Goal: Transaction & Acquisition: Obtain resource

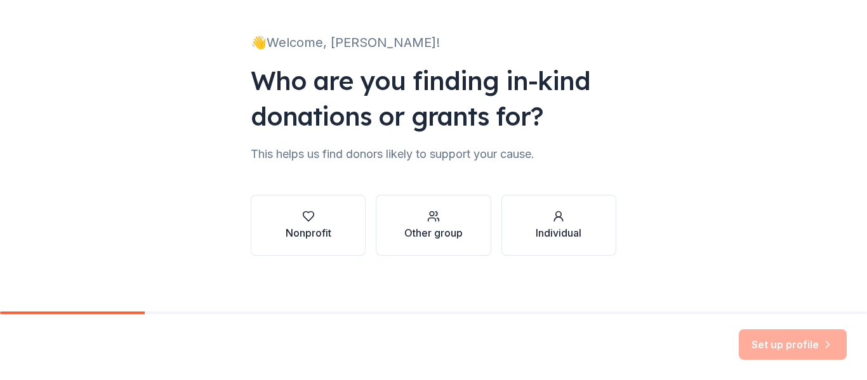
scroll to position [74, 0]
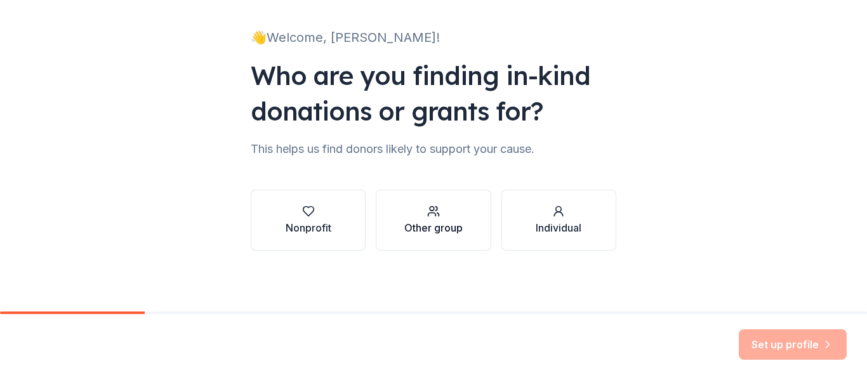
click at [435, 220] on div "Other group" at bounding box center [433, 227] width 58 height 15
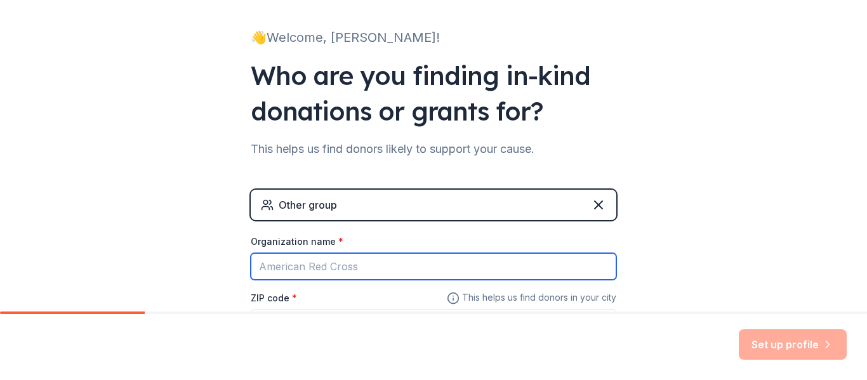
click at [356, 272] on input "Organization name *" at bounding box center [434, 266] width 366 height 27
click at [356, 268] on input "Organization name *" at bounding box center [434, 266] width 366 height 27
click at [356, 268] on input "S" at bounding box center [434, 266] width 366 height 27
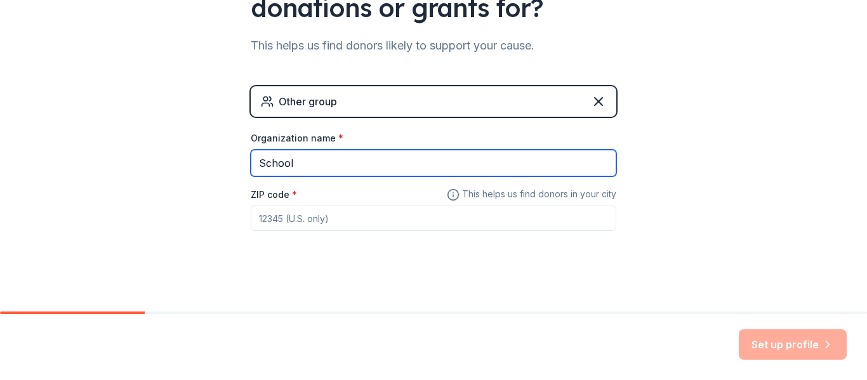
scroll to position [183, 0]
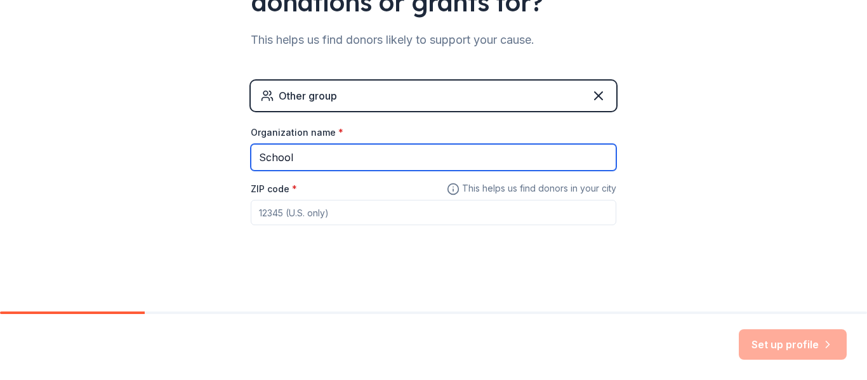
type input "School"
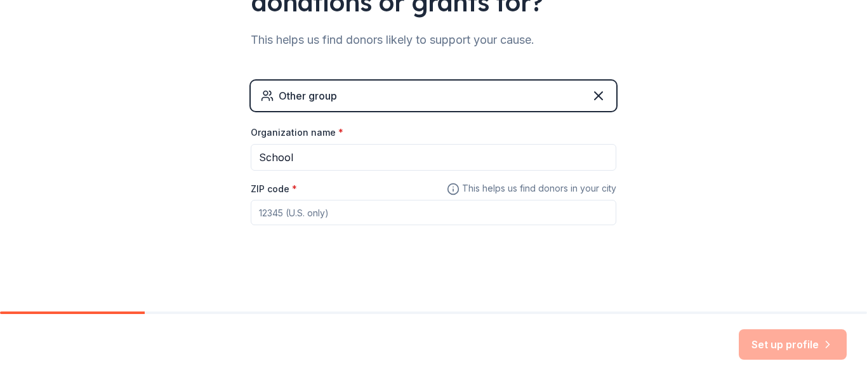
drag, startPoint x: 303, startPoint y: 226, endPoint x: 310, endPoint y: 214, distance: 13.4
click at [310, 214] on div "Other group Organization name * School ZIP code * This helps us find donors in …" at bounding box center [434, 166] width 366 height 170
click at [310, 214] on input "ZIP code *" at bounding box center [434, 212] width 366 height 25
type input "65203"
click at [509, 282] on div "👋 Welcome, Erin! Who are you finding in-kind donations or grants for? This help…" at bounding box center [433, 64] width 406 height 494
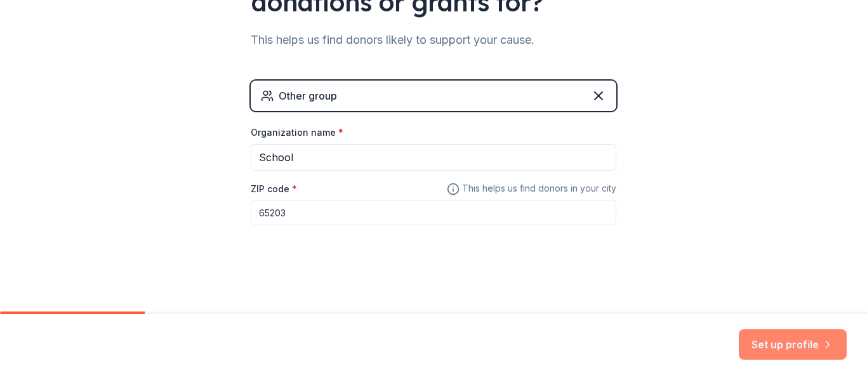
click at [783, 345] on button "Set up profile" at bounding box center [793, 344] width 108 height 30
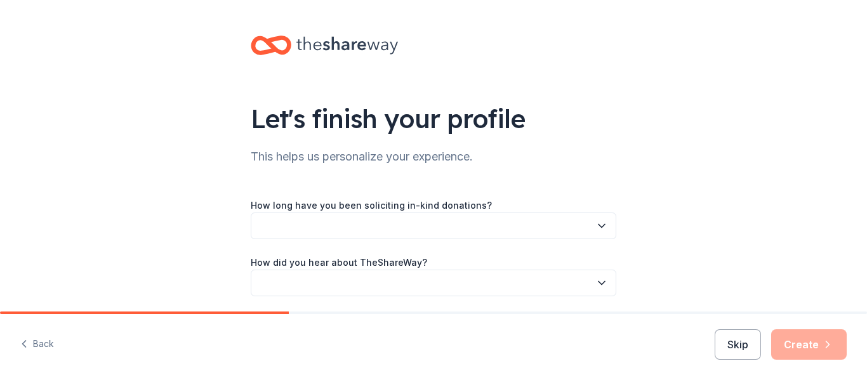
scroll to position [46, 0]
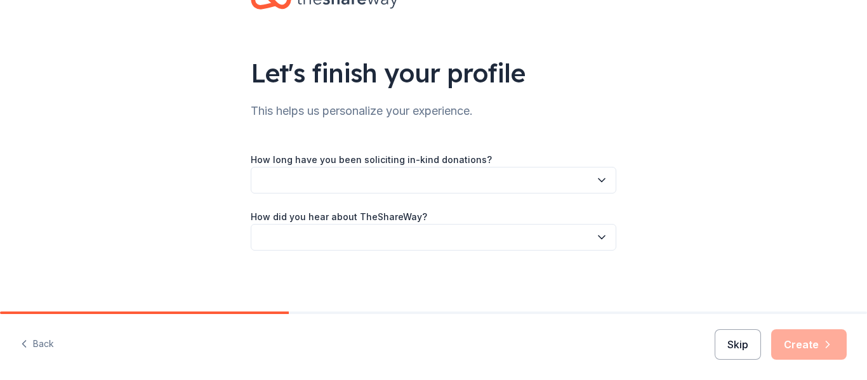
click at [737, 342] on button "Skip" at bounding box center [738, 344] width 46 height 30
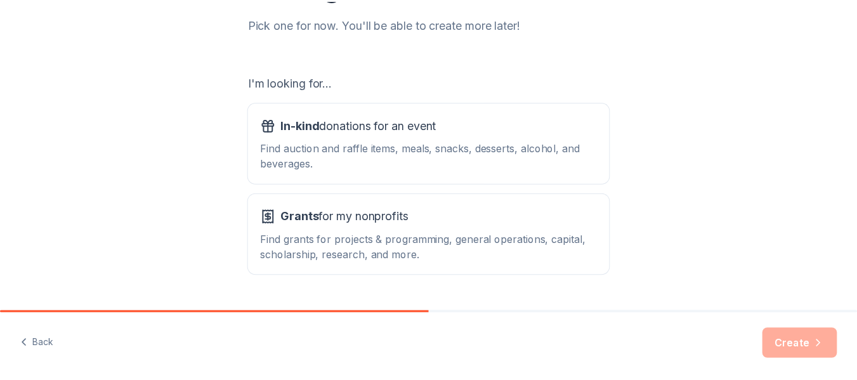
scroll to position [201, 0]
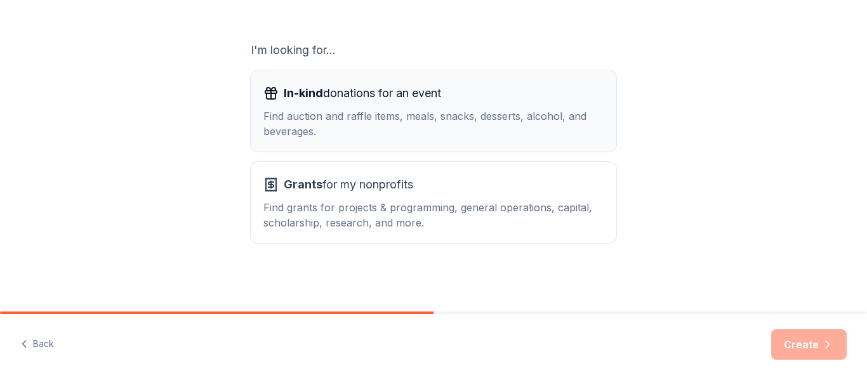
click at [533, 120] on div "Find auction and raffle items, meals, snacks, desserts, alcohol, and beverages." at bounding box center [433, 124] width 340 height 30
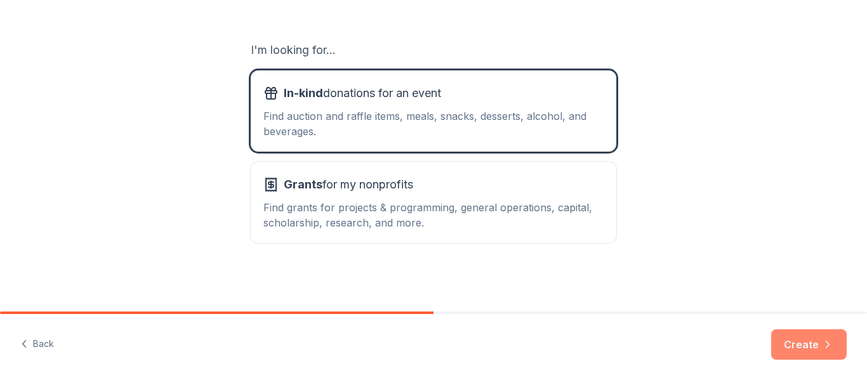
click at [824, 339] on icon "button" at bounding box center [827, 344] width 13 height 13
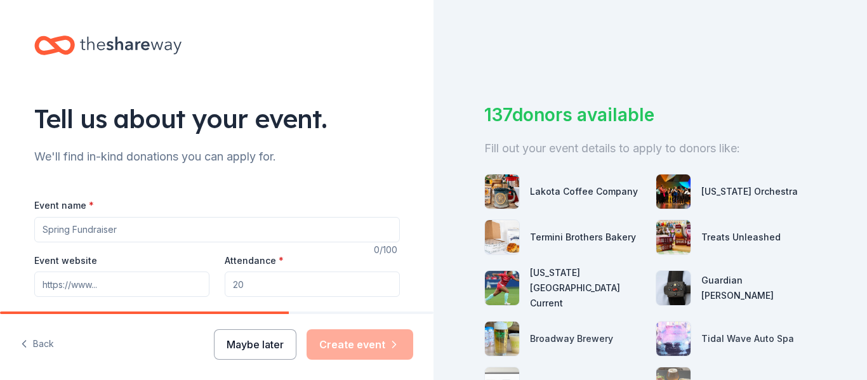
click at [273, 354] on button "Maybe later" at bounding box center [255, 344] width 82 height 30
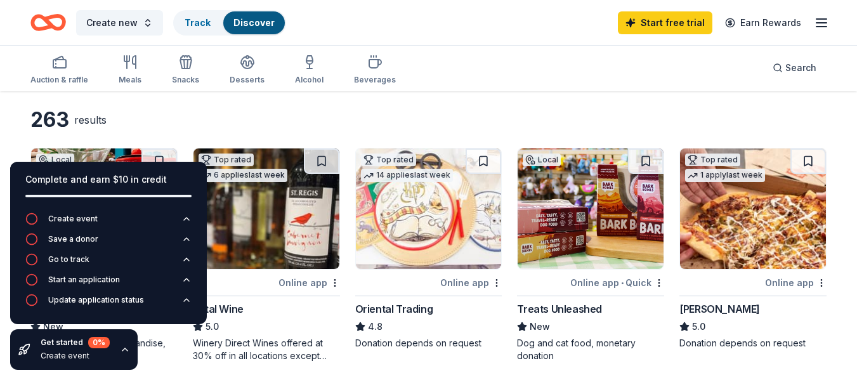
scroll to position [49, 0]
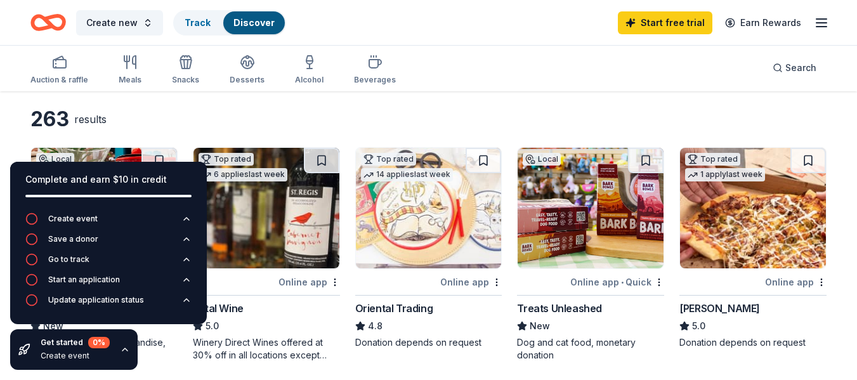
click at [549, 90] on div "Auction & raffle Meals Snacks Desserts Alcohol Beverages Search" at bounding box center [428, 67] width 796 height 47
click at [67, 68] on div "button" at bounding box center [59, 62] width 58 height 15
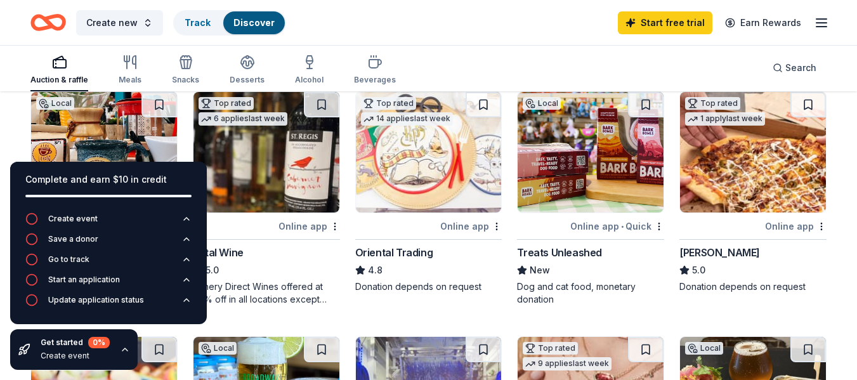
scroll to position [112, 0]
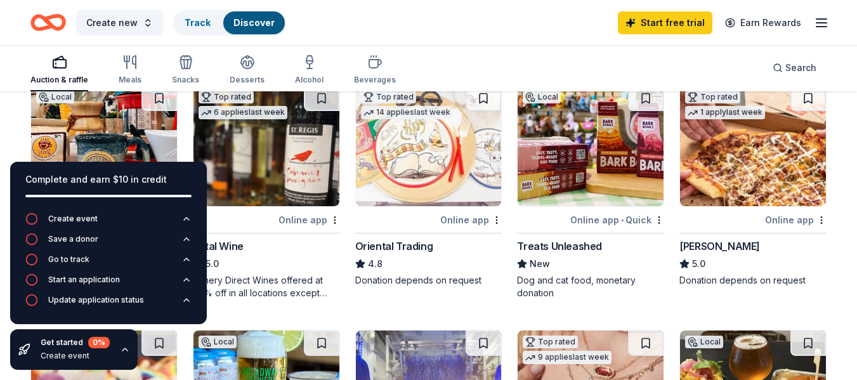
click at [124, 350] on icon "button" at bounding box center [125, 350] width 10 height 10
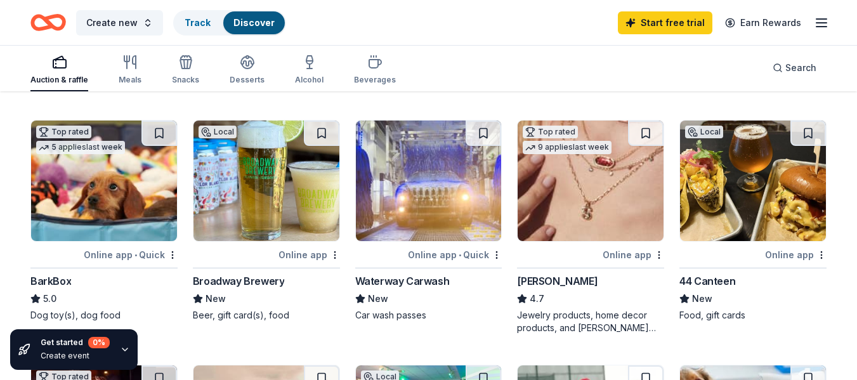
scroll to position [317, 0]
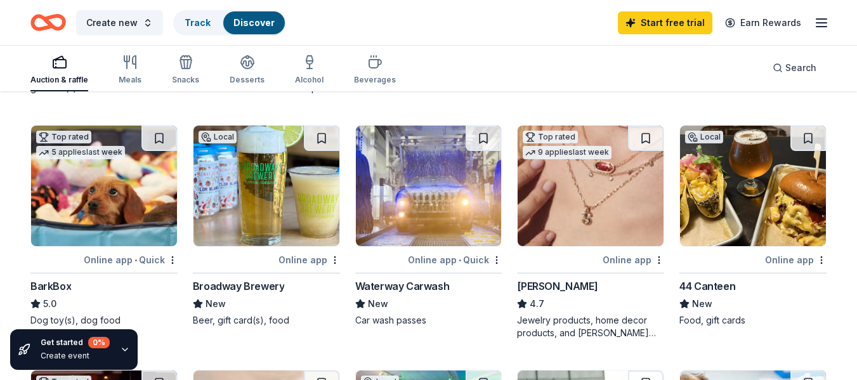
click at [791, 211] on img at bounding box center [753, 186] width 146 height 121
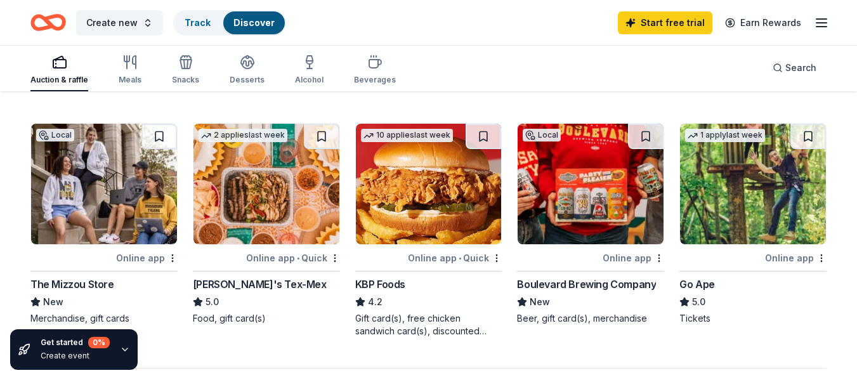
scroll to position [808, 0]
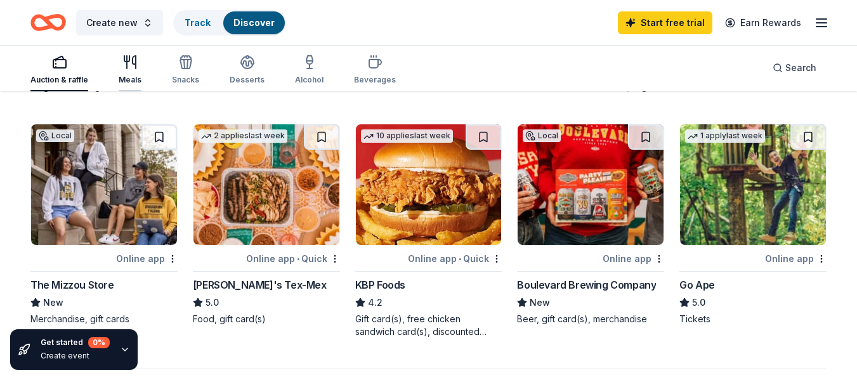
click at [127, 71] on div "Meals" at bounding box center [130, 70] width 23 height 30
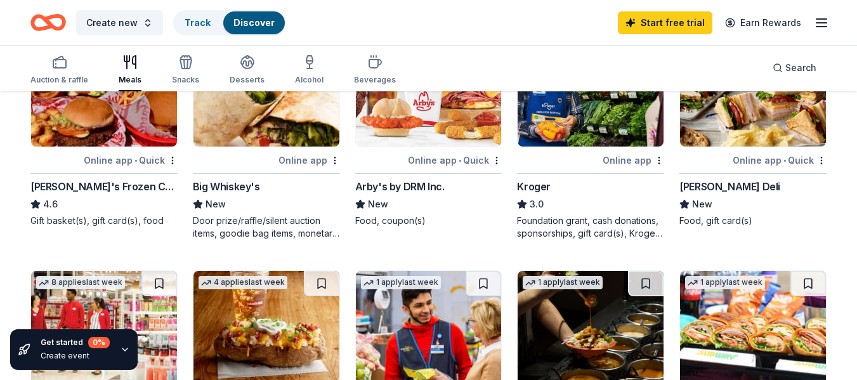
scroll to position [419, 0]
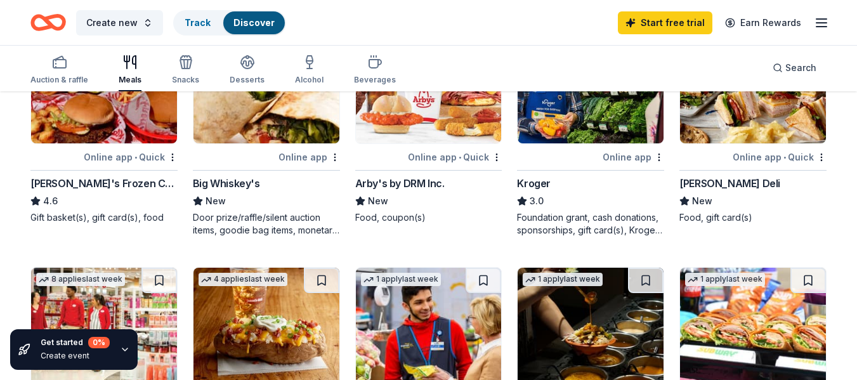
click at [78, 108] on img at bounding box center [104, 83] width 146 height 121
click at [443, 135] on img at bounding box center [429, 83] width 146 height 121
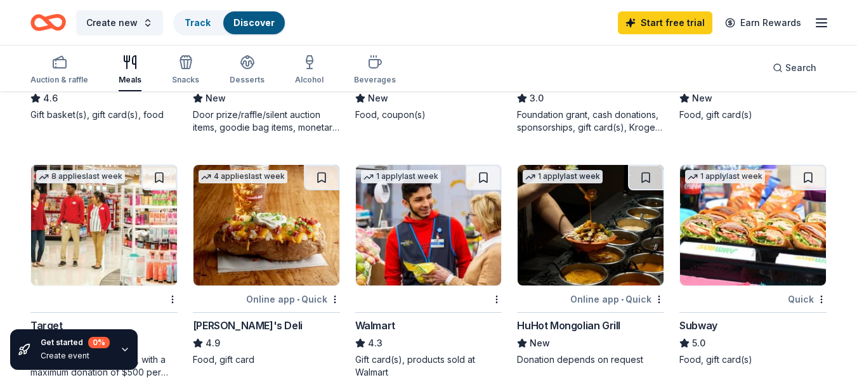
scroll to position [526, 0]
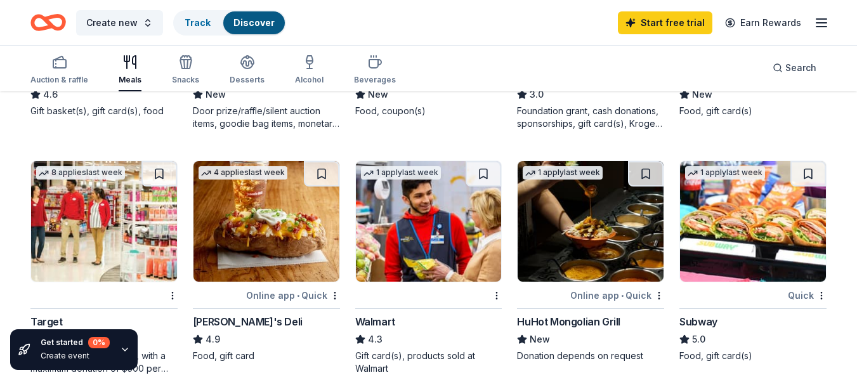
click at [788, 229] on img at bounding box center [753, 221] width 146 height 121
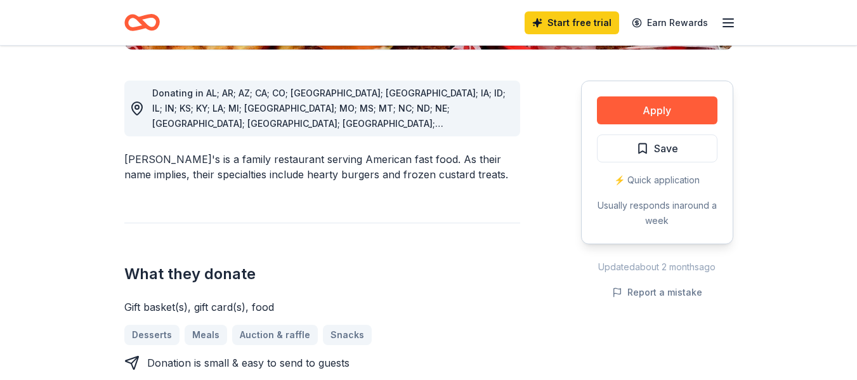
scroll to position [364, 0]
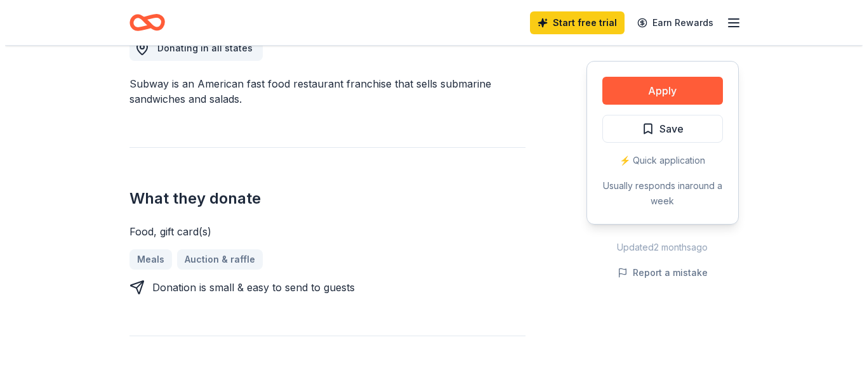
scroll to position [377, 0]
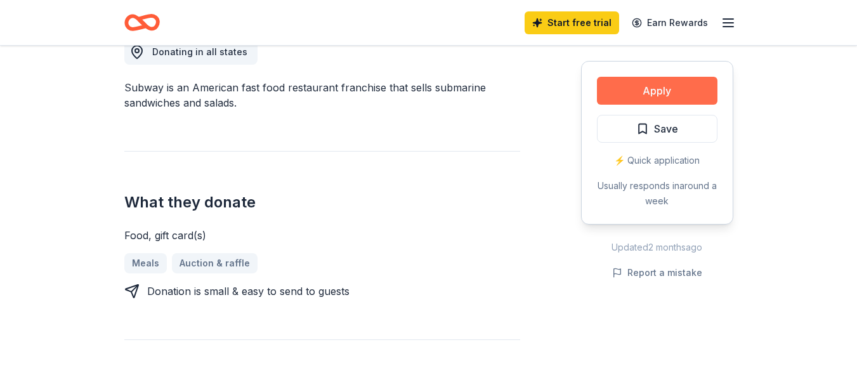
click at [669, 93] on button "Apply" at bounding box center [657, 91] width 121 height 28
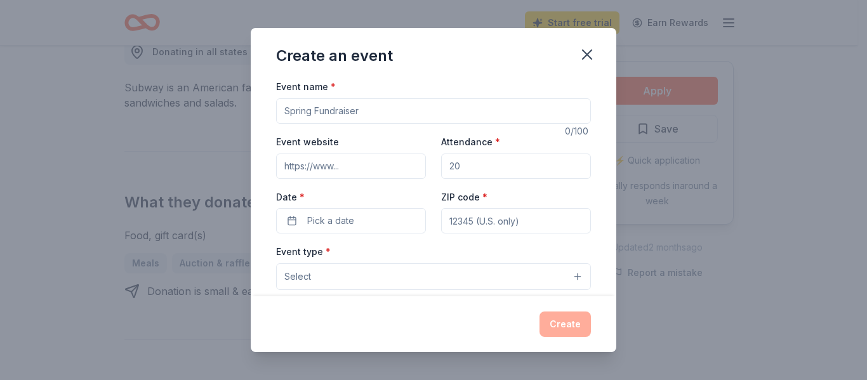
click at [571, 284] on button "Select" at bounding box center [433, 276] width 315 height 27
click at [426, 107] on input "Event name *" at bounding box center [433, 110] width 315 height 25
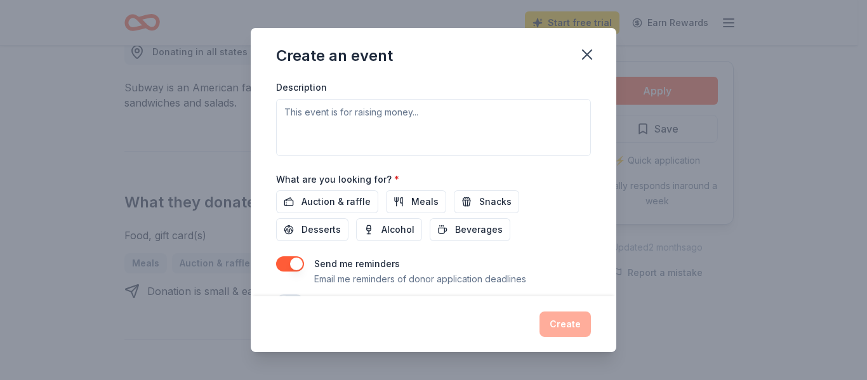
scroll to position [237, 0]
